Goal: Task Accomplishment & Management: Complete application form

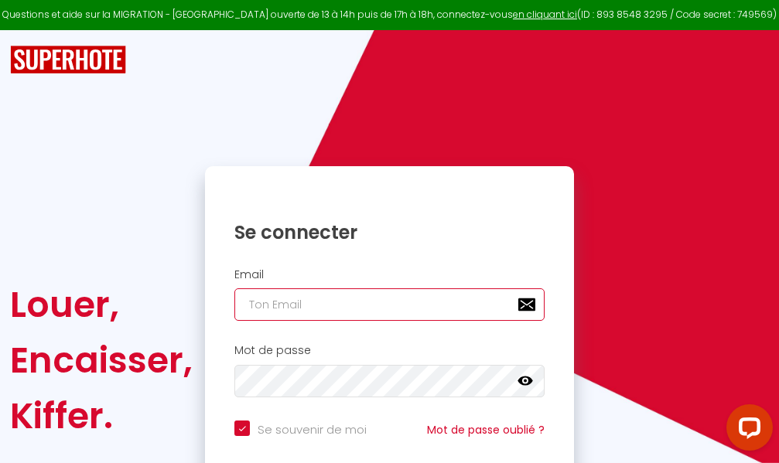
click at [461, 299] on input "email" at bounding box center [389, 305] width 310 height 32
type input "m"
checkbox input "true"
type input "ma"
checkbox input "true"
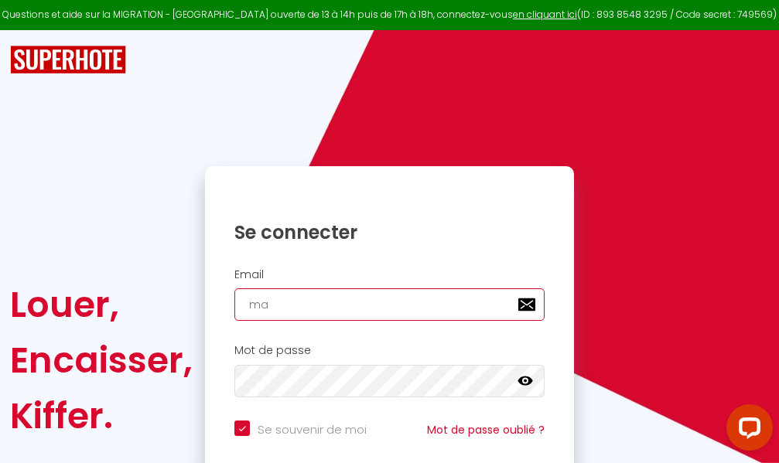
type input "mar"
checkbox input "true"
type input "marc"
checkbox input "true"
type input "marcd"
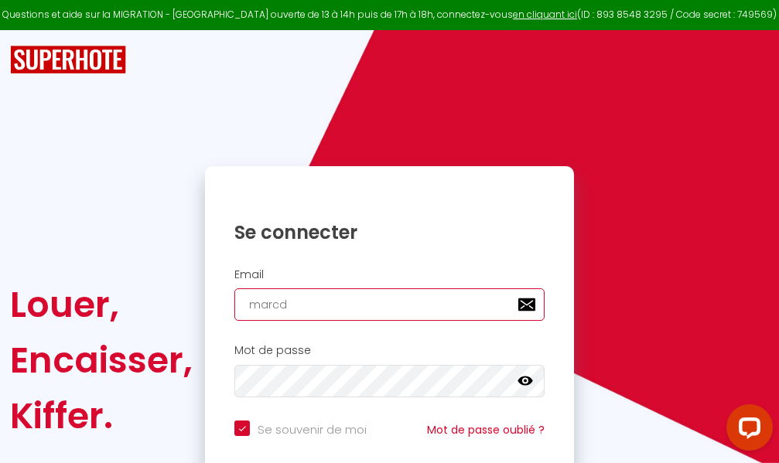
checkbox input "true"
type input "marcdp"
checkbox input "true"
type input "marcdpo"
checkbox input "true"
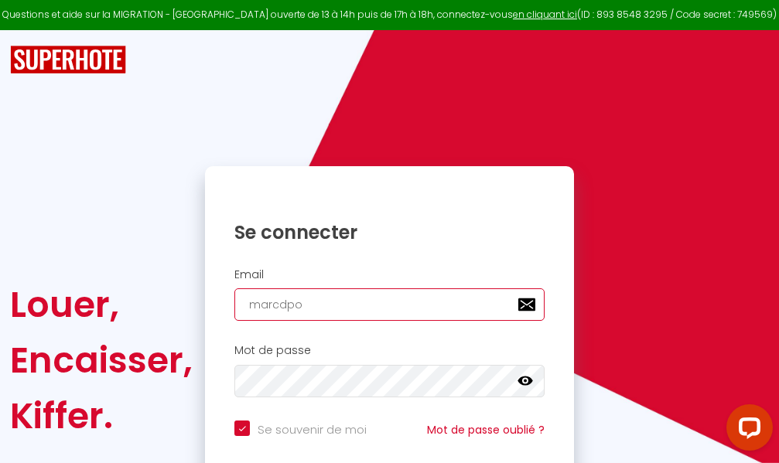
type input "marcdpoz"
checkbox input "true"
type input "marcdpoz."
checkbox input "true"
type input "marcdpoz.l"
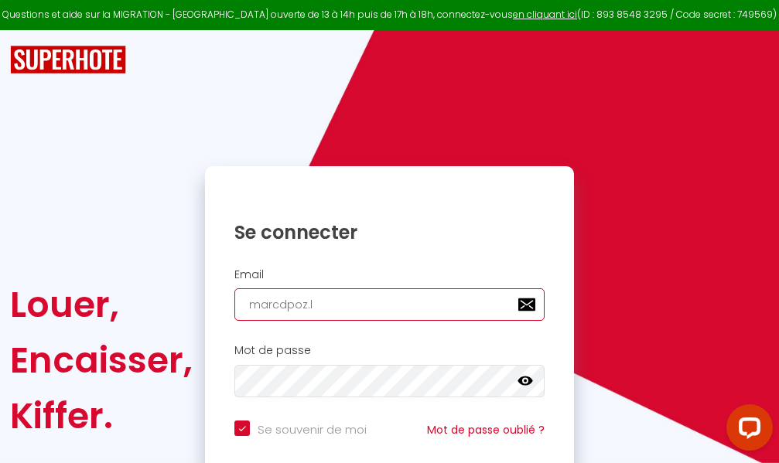
checkbox input "true"
type input "marcdpoz.lo"
checkbox input "true"
type input "marcdpoz.loc"
checkbox input "true"
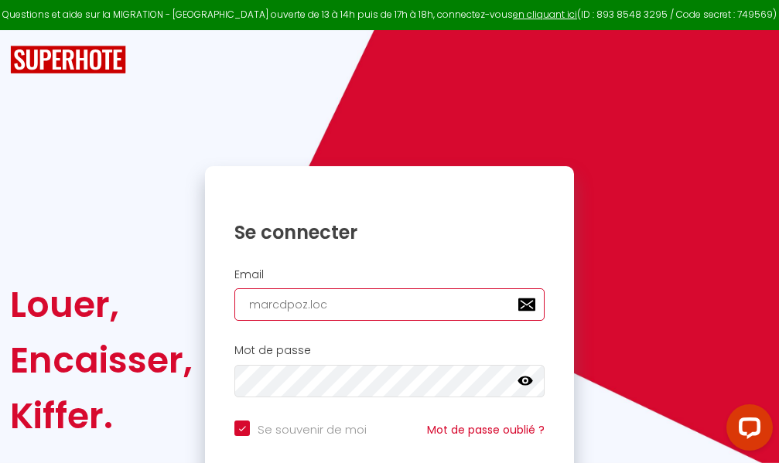
type input "marcdpoz.loca"
checkbox input "true"
type input "marcdpoz.locat"
checkbox input "true"
type input "marcdpoz.locati"
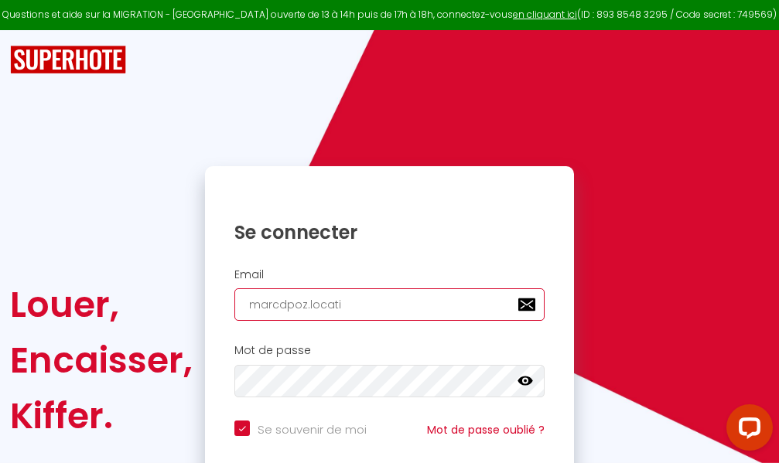
checkbox input "true"
type input "marcdpoz.locatio"
checkbox input "true"
type input "marcdpoz.location"
checkbox input "true"
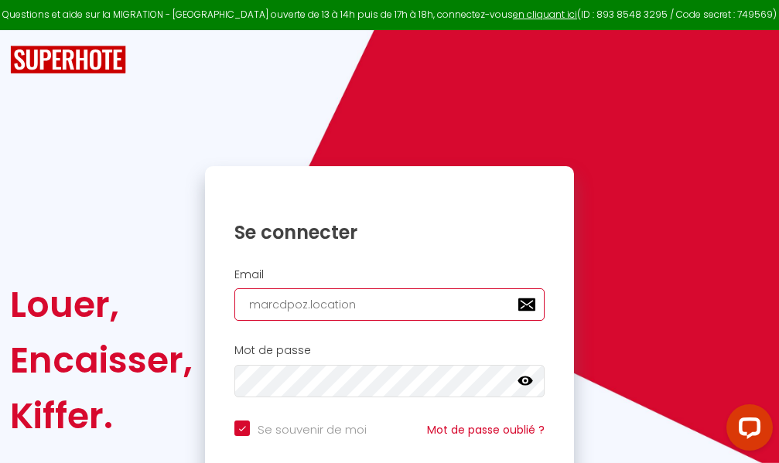
type input "marcdpoz.location@"
checkbox input "true"
type input "marcdpoz.location@g"
checkbox input "true"
type input "marcdpoz.location@gm"
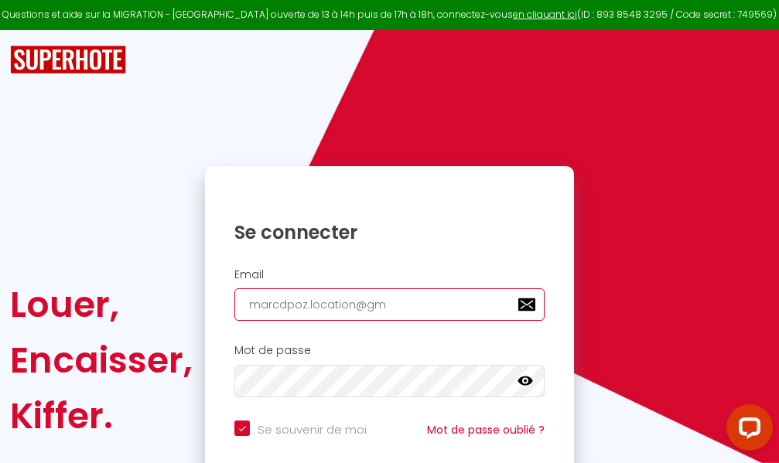
checkbox input "true"
type input "marcdpoz.location@gma"
checkbox input "true"
type input "marcdpoz.location@gmai"
checkbox input "true"
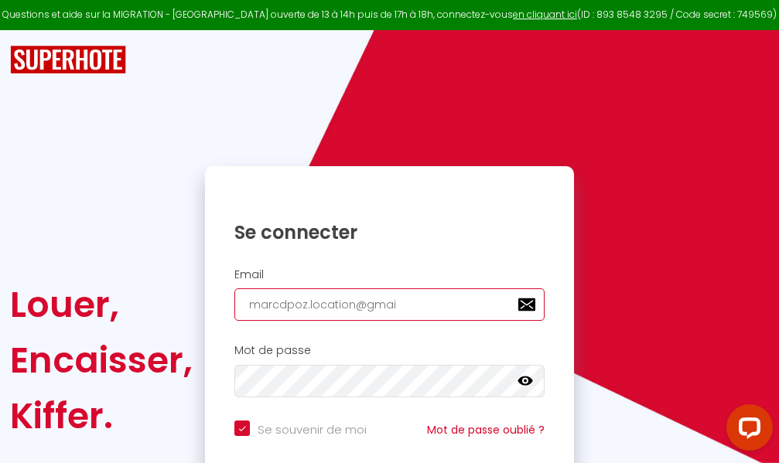
type input "[EMAIL_ADDRESS]"
checkbox input "true"
type input "[EMAIL_ADDRESS]."
checkbox input "true"
type input "marcdpoz.location@gmail.c"
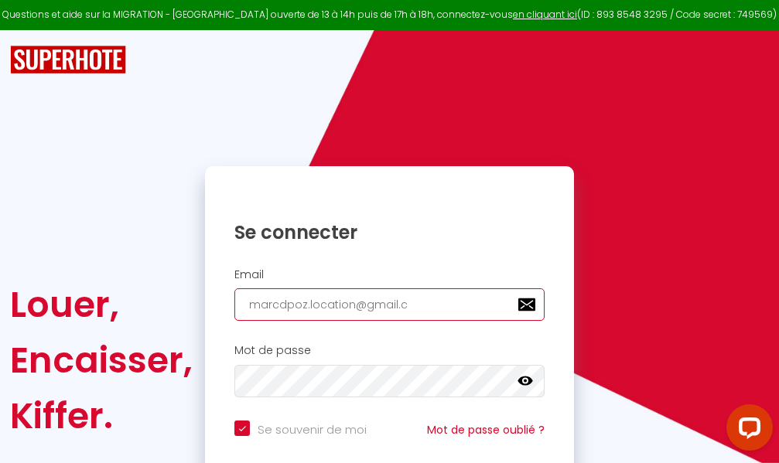
checkbox input "true"
type input "[EMAIL_ADDRESS][DOMAIN_NAME]"
checkbox input "true"
type input "[EMAIL_ADDRESS][DOMAIN_NAME]"
checkbox input "true"
